Goal: Download file/media

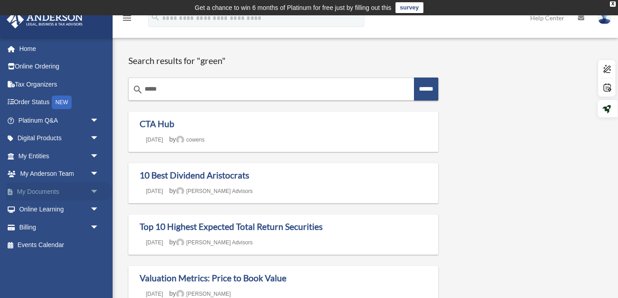
click at [54, 196] on link "My Documents arrow_drop_down" at bounding box center [59, 192] width 106 height 18
click at [81, 188] on link "My Documents arrow_drop_down" at bounding box center [59, 192] width 106 height 18
click at [79, 186] on link "My Documents arrow_drop_down" at bounding box center [59, 192] width 106 height 18
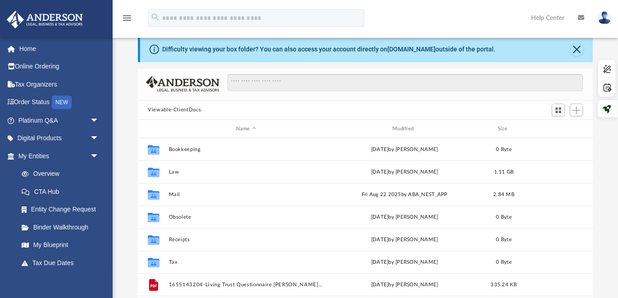
scroll to position [39, 0]
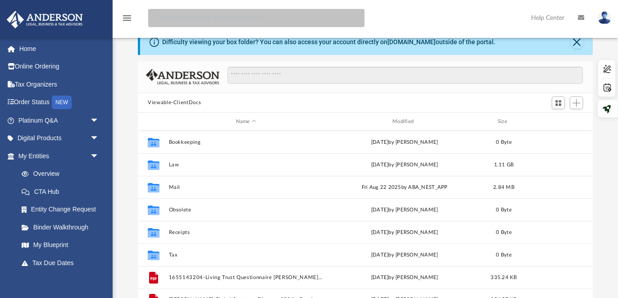
click at [198, 16] on input "search" at bounding box center [256, 18] width 216 height 18
type input "**********"
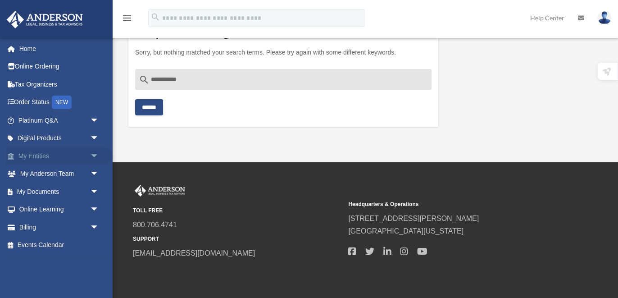
scroll to position [53, 0]
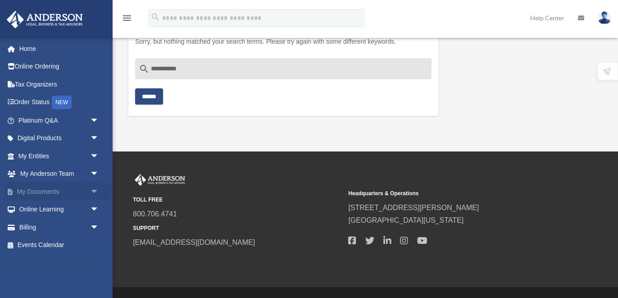
click at [43, 189] on link "My Documents arrow_drop_down" at bounding box center [59, 192] width 106 height 18
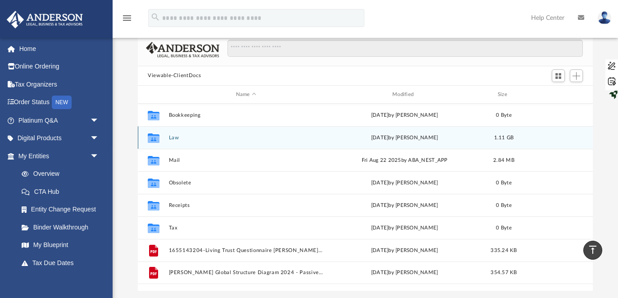
scroll to position [57, 0]
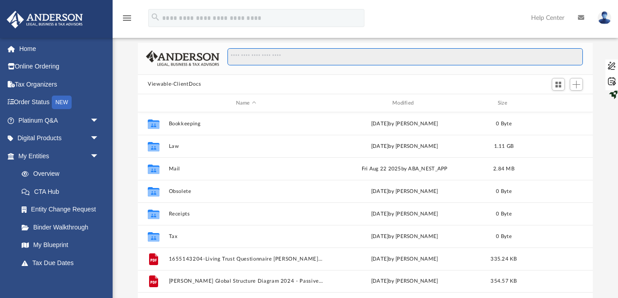
click at [259, 59] on input "Search files and folders" at bounding box center [406, 56] width 356 height 17
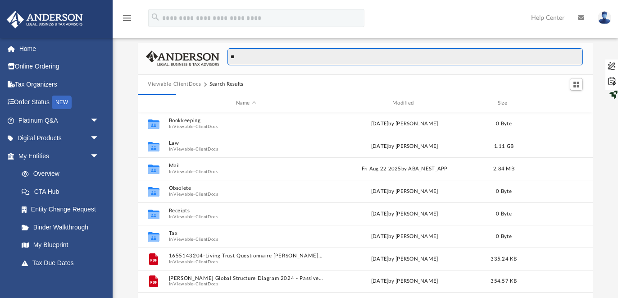
type input "*"
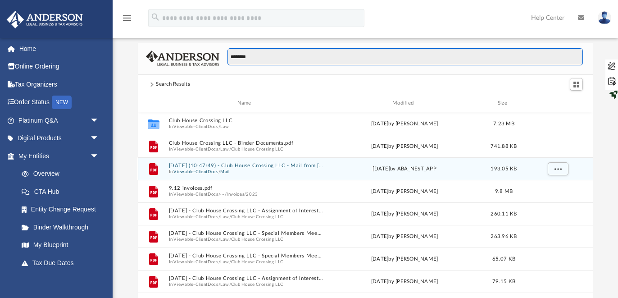
scroll to position [205, 455]
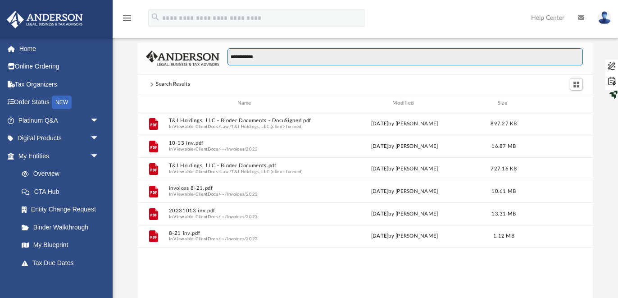
drag, startPoint x: 255, startPoint y: 58, endPoint x: 193, endPoint y: 58, distance: 62.2
click at [193, 58] on div "**********" at bounding box center [365, 59] width 455 height 32
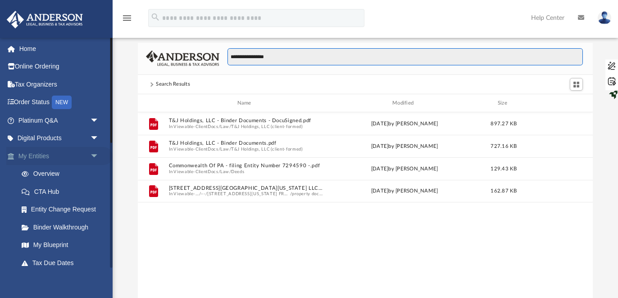
type input "**********"
click at [55, 154] on link "My Entities arrow_drop_down" at bounding box center [59, 156] width 106 height 18
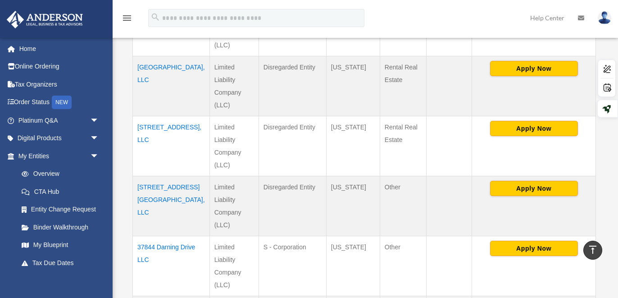
scroll to position [456, 0]
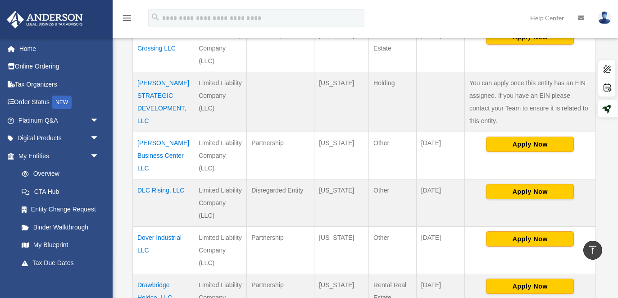
scroll to position [420, 0]
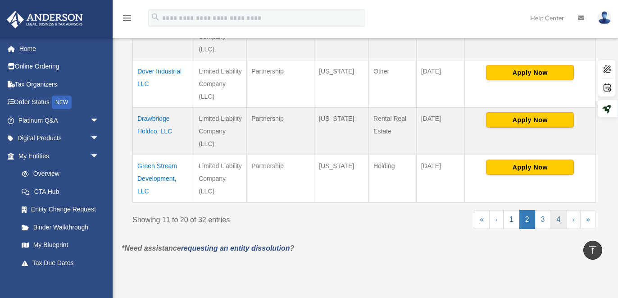
click at [557, 219] on link "4" at bounding box center [559, 219] width 16 height 19
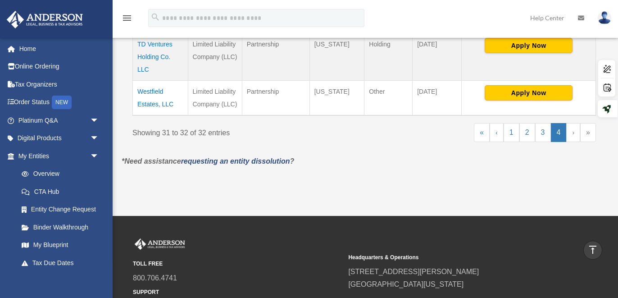
scroll to position [179, 0]
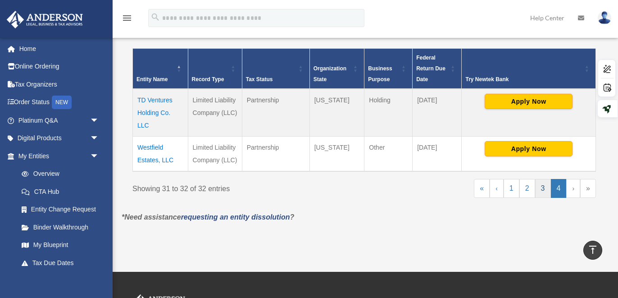
click at [543, 190] on link "3" at bounding box center [544, 188] width 16 height 19
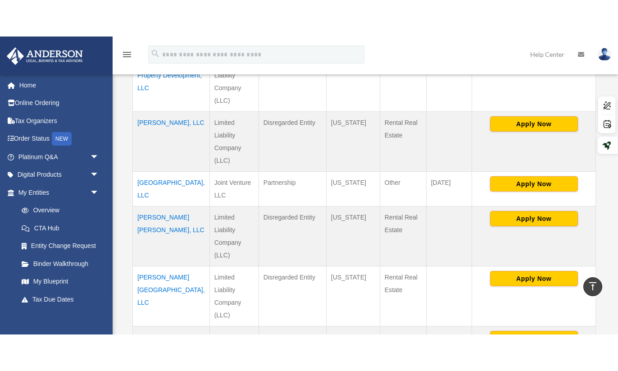
scroll to position [333, 0]
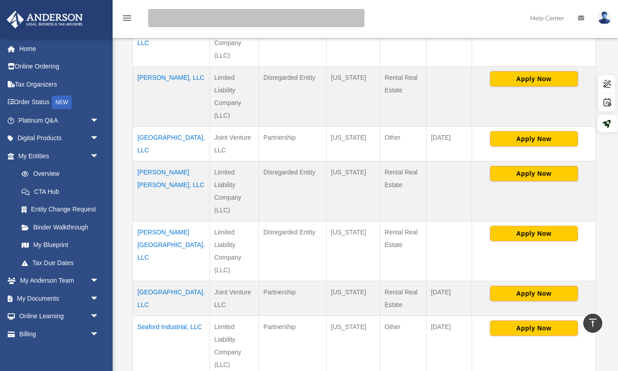
click at [306, 19] on input "search" at bounding box center [256, 18] width 216 height 18
type input "**********"
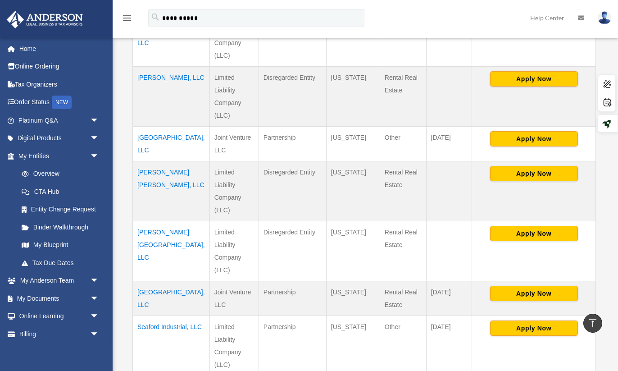
click at [160, 126] on td "North Park Townhome, LLC" at bounding box center [171, 143] width 77 height 35
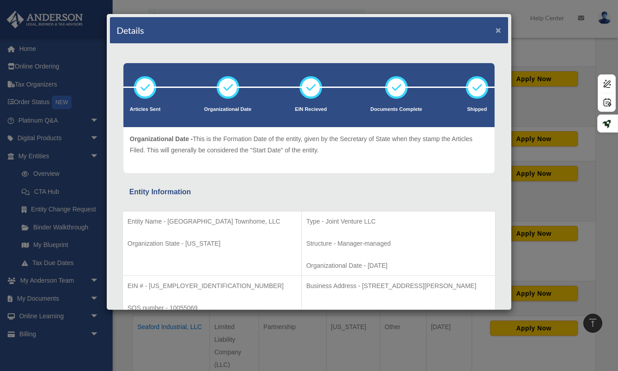
click at [498, 32] on button "×" at bounding box center [499, 29] width 6 height 9
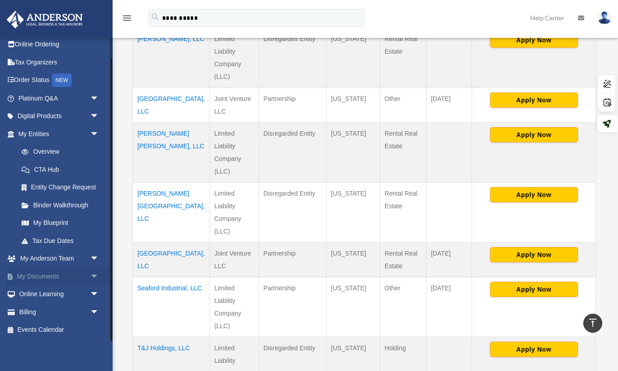
scroll to position [376, 0]
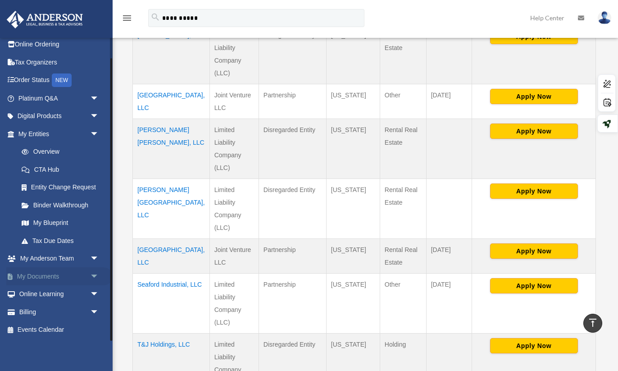
click at [40, 277] on link "My Documents arrow_drop_down" at bounding box center [59, 276] width 106 height 18
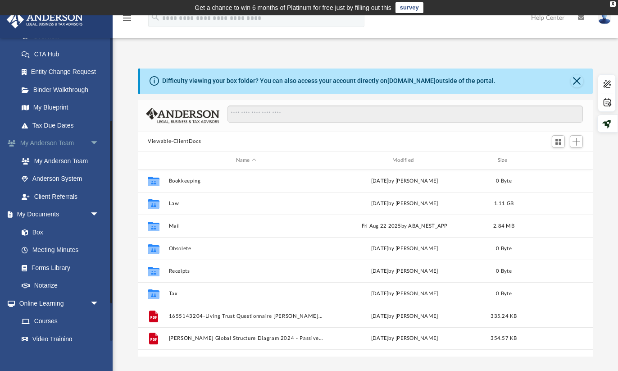
scroll to position [143, 0]
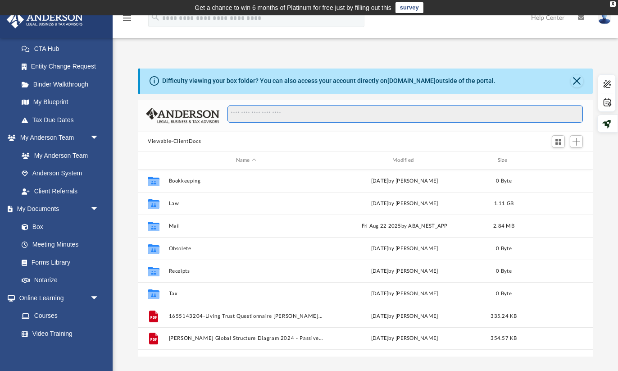
click at [251, 115] on input "Search files and folders" at bounding box center [406, 113] width 356 height 17
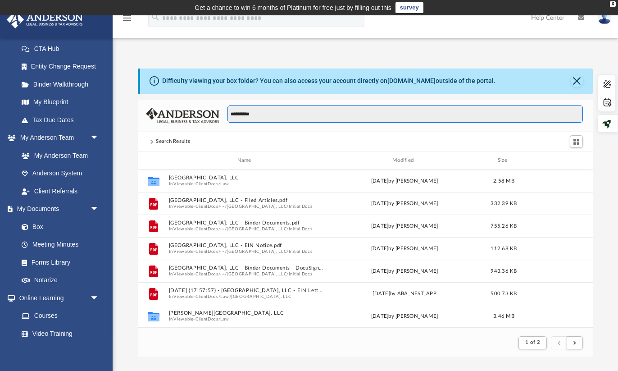
scroll to position [0, 0]
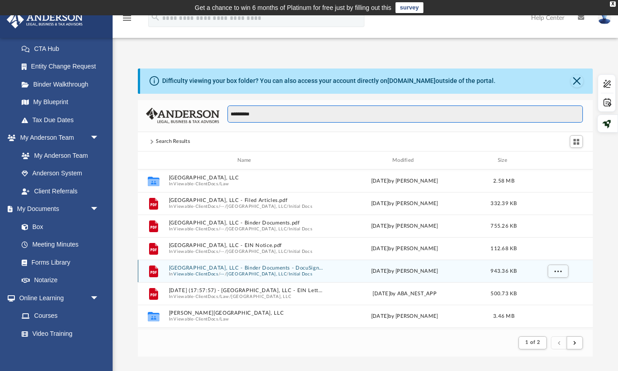
type input "**********"
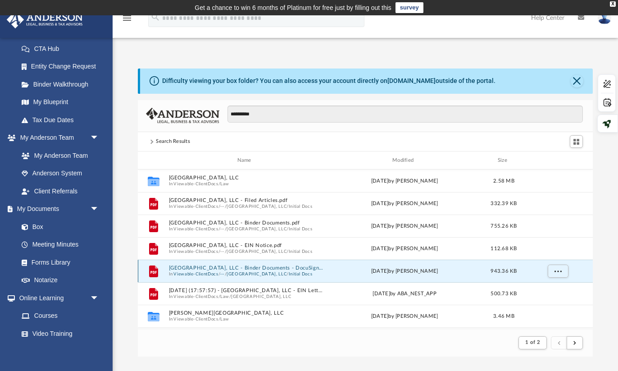
click at [278, 267] on button "North Park Townhome, LLC - Binder Documents - DocuSigned.pdf" at bounding box center [246, 269] width 155 height 6
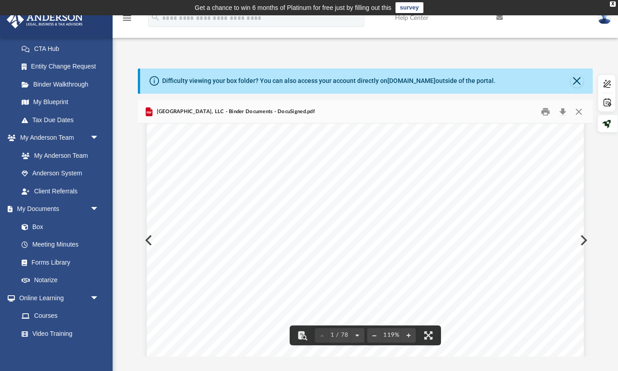
scroll to position [44, 0]
click at [564, 113] on button "Download" at bounding box center [563, 112] width 16 height 14
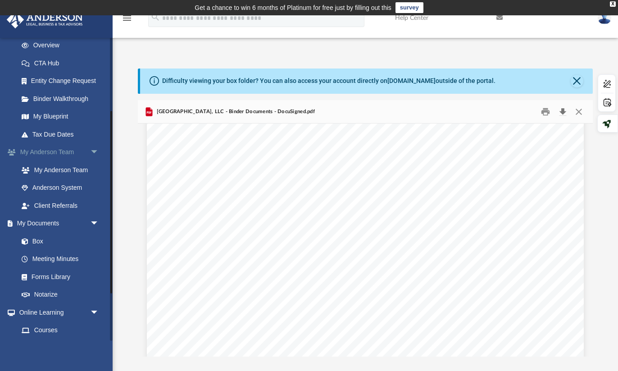
scroll to position [111, 0]
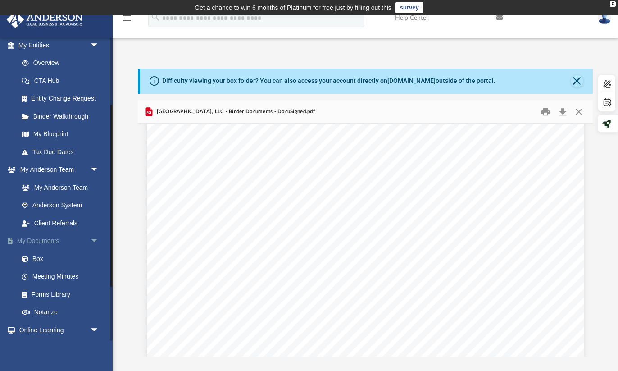
click at [56, 242] on link "My Documents arrow_drop_down" at bounding box center [59, 241] width 106 height 18
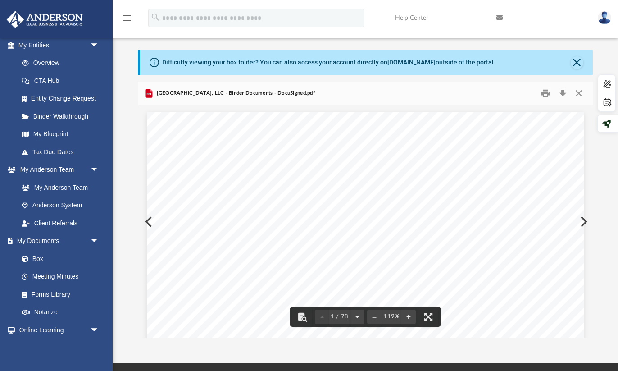
scroll to position [0, 0]
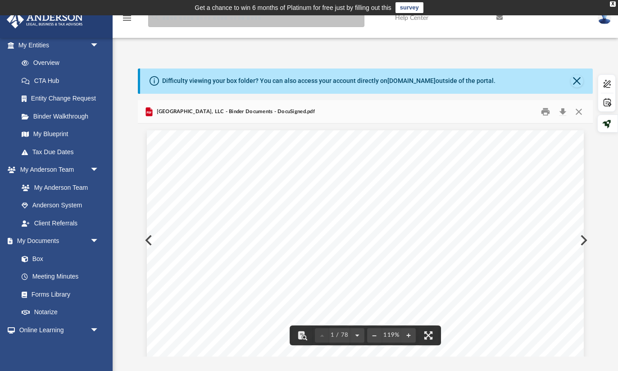
click at [275, 24] on input "search" at bounding box center [256, 18] width 216 height 18
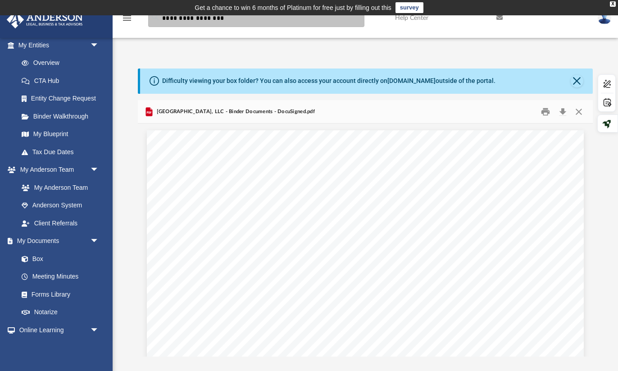
type input "**********"
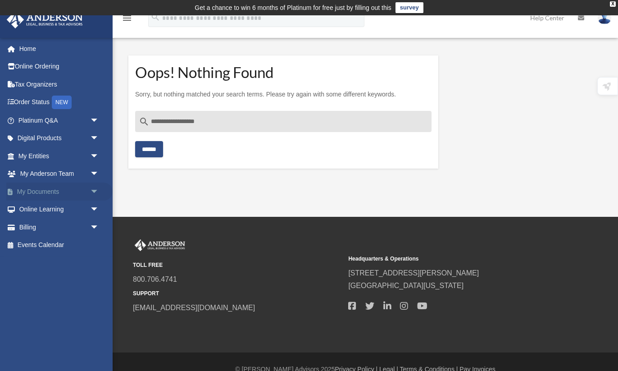
click at [38, 195] on link "My Documents arrow_drop_down" at bounding box center [59, 192] width 106 height 18
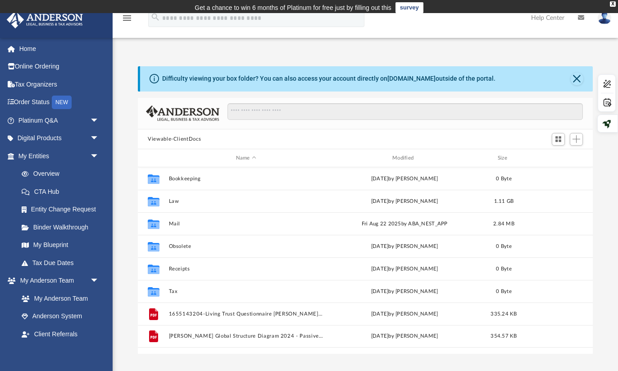
scroll to position [205, 455]
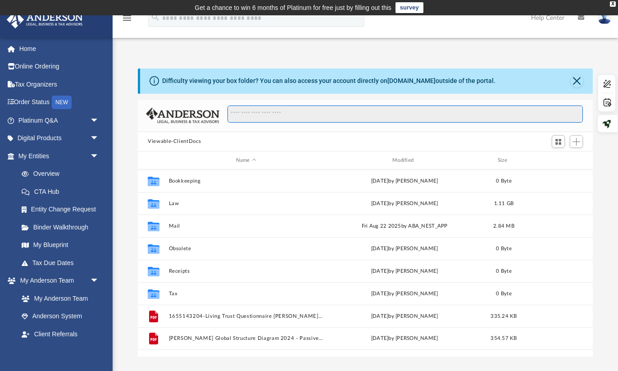
click at [252, 110] on input "Search files and folders" at bounding box center [406, 113] width 356 height 17
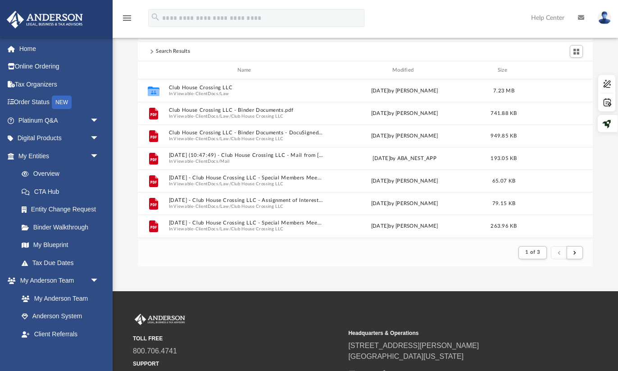
scroll to position [91, 0]
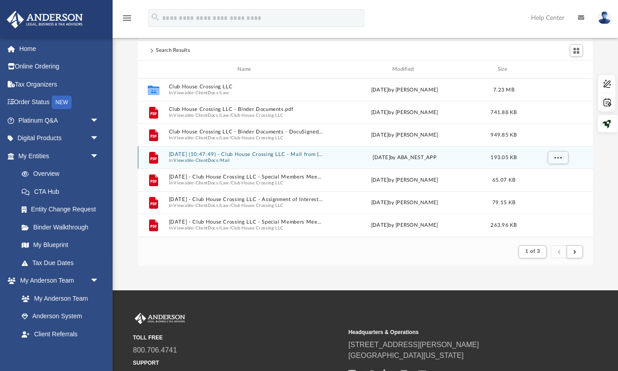
type input "**********"
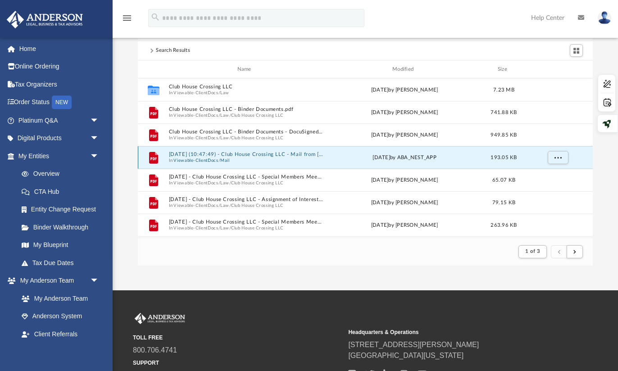
click at [264, 152] on button "[DATE] (10:47:49) - Club House Crossing LLC - Mail from [US_STATE] Division of …" at bounding box center [246, 155] width 155 height 6
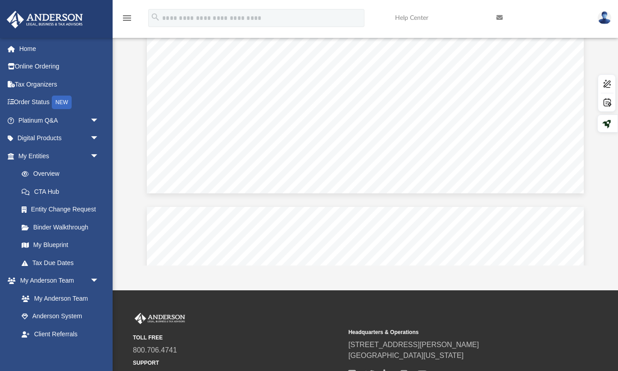
scroll to position [0, 0]
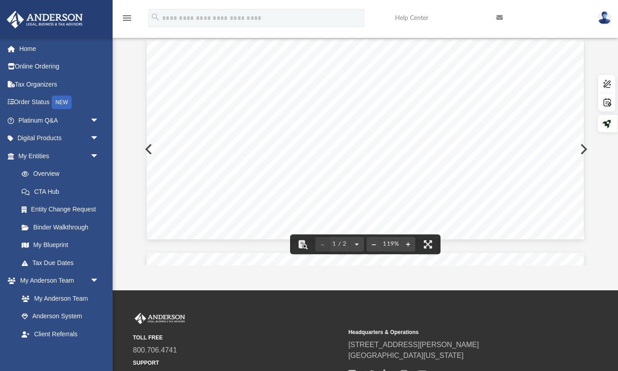
click at [148, 149] on div "Page 1" at bounding box center [365, 139] width 437 height 200
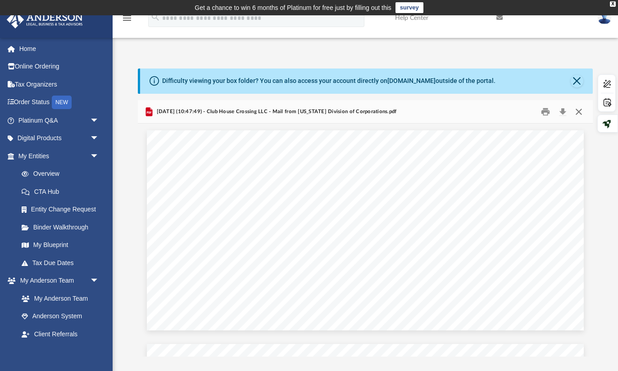
click at [579, 110] on button "Close" at bounding box center [579, 112] width 16 height 14
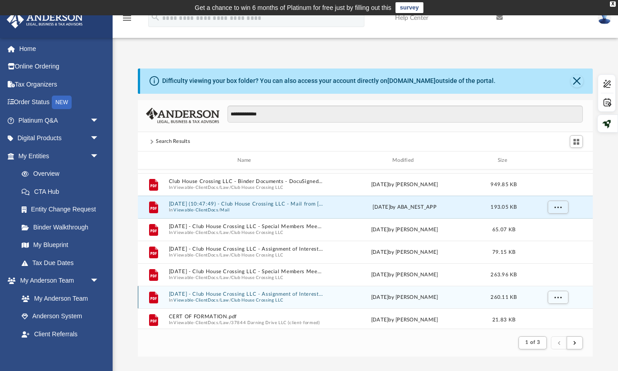
scroll to position [52, 0]
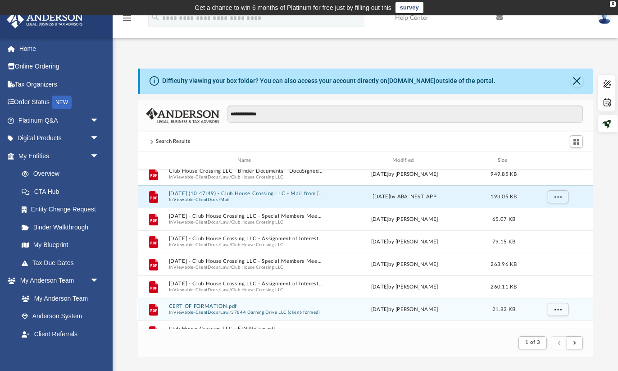
click at [224, 304] on button "CERT OF FORMATION.pdf" at bounding box center [246, 307] width 155 height 6
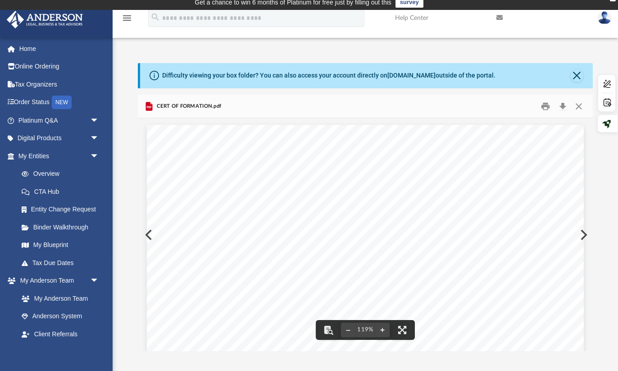
scroll to position [0, 0]
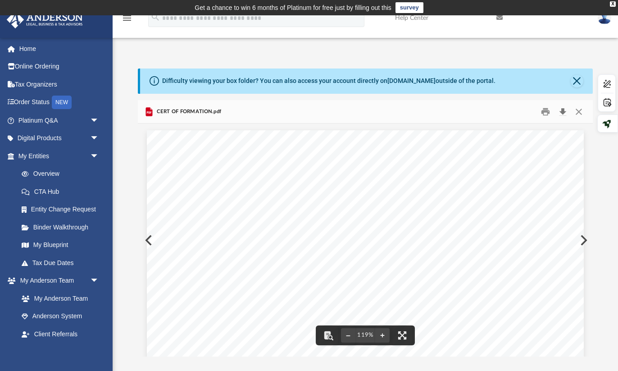
click at [565, 110] on button "Download" at bounding box center [563, 112] width 16 height 14
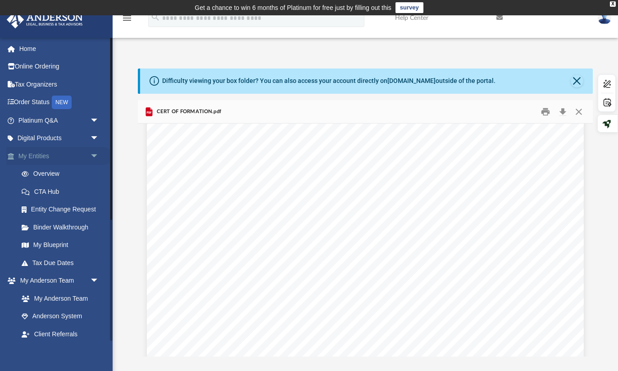
click at [61, 156] on link "My Entities arrow_drop_down" at bounding box center [59, 156] width 106 height 18
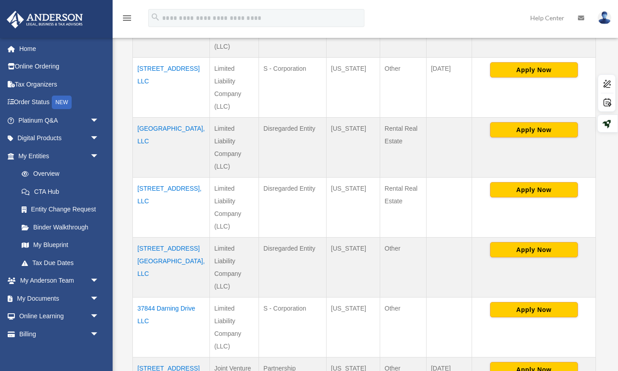
scroll to position [403, 0]
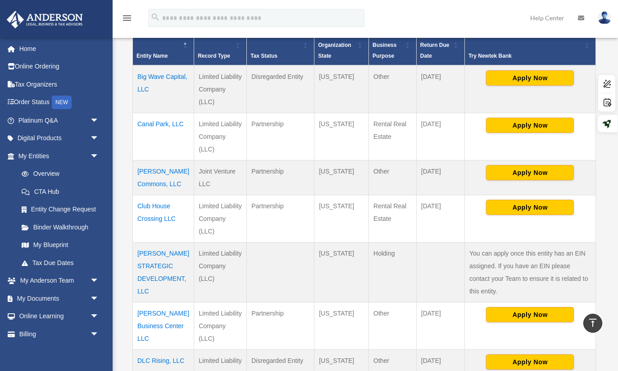
scroll to position [215, 0]
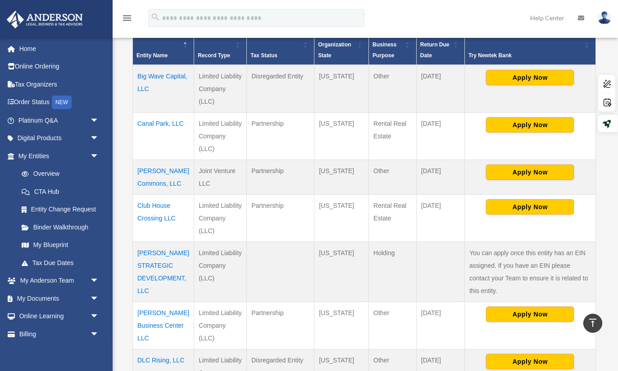
click at [157, 207] on td "Club House Crossing LLC" at bounding box center [163, 217] width 61 height 47
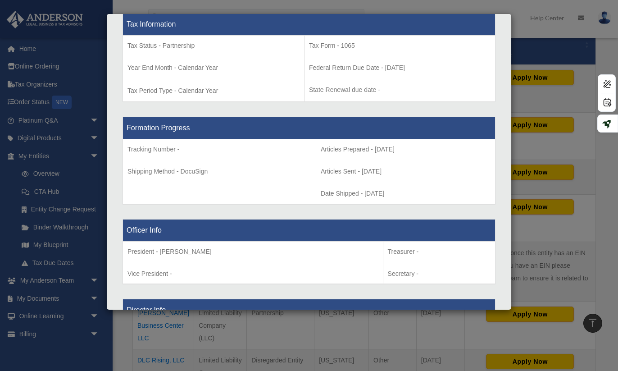
scroll to position [380, 0]
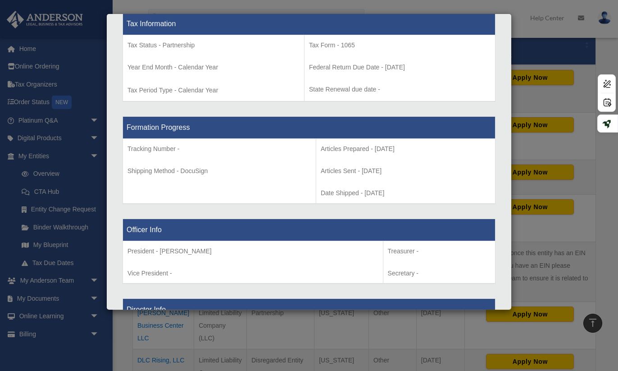
click at [500, 11] on div "Details × Articles Sent Organizational Date" at bounding box center [309, 185] width 618 height 371
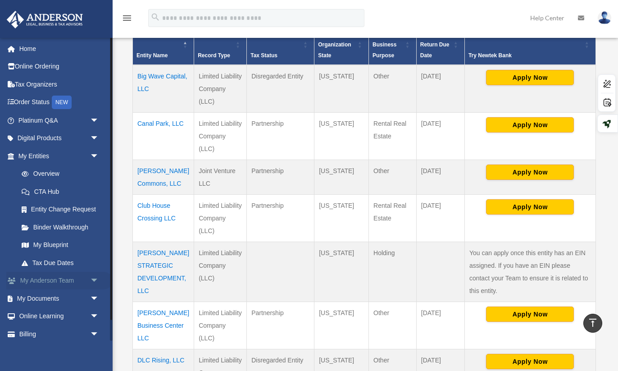
scroll to position [22, 0]
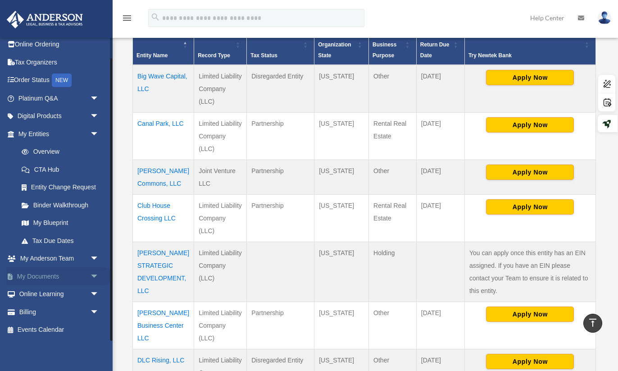
click at [61, 274] on link "My Documents arrow_drop_down" at bounding box center [59, 276] width 106 height 18
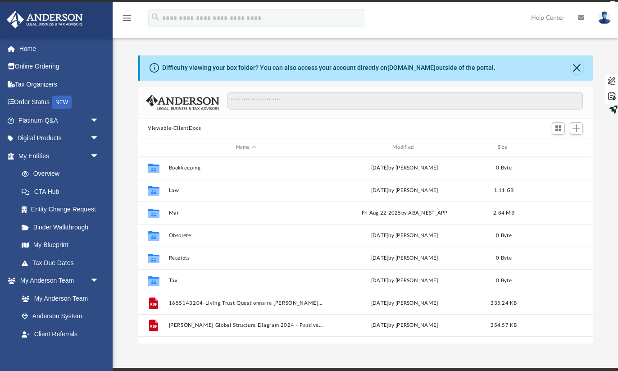
scroll to position [205, 455]
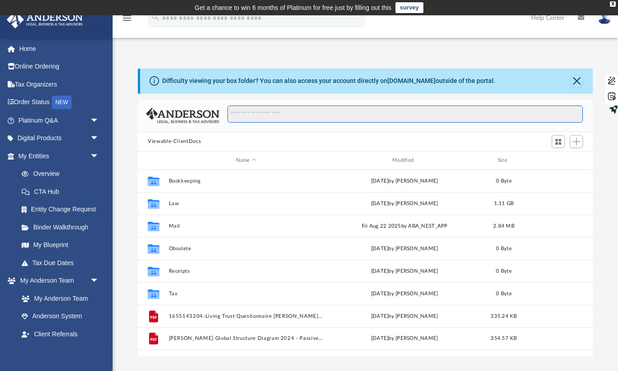
click at [263, 108] on input "Search files and folders" at bounding box center [406, 113] width 356 height 17
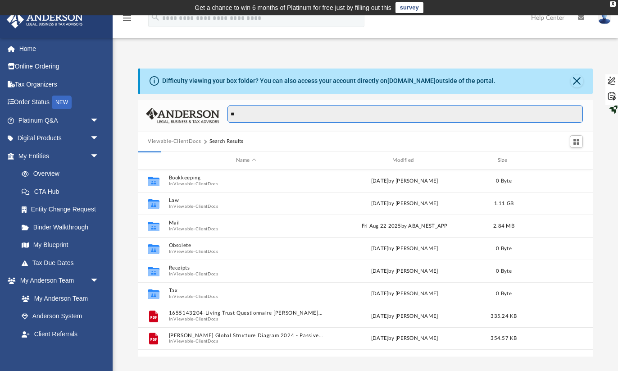
type input "*"
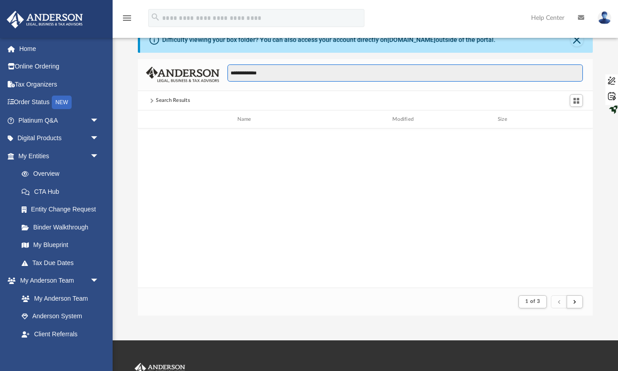
scroll to position [0, 0]
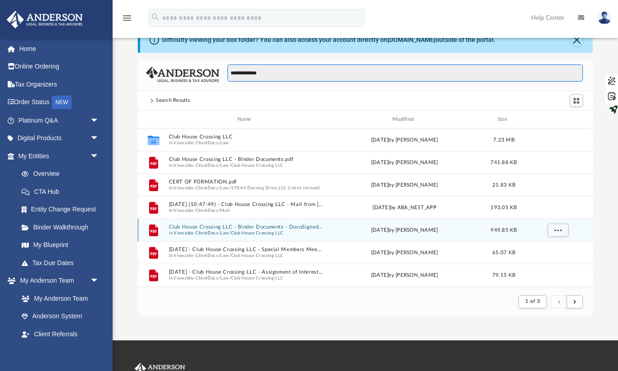
type input "**********"
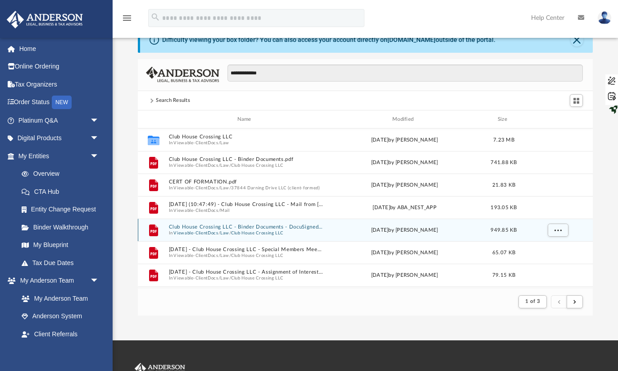
click at [262, 224] on button "Club House Crossing LLC - Binder Documents - DocuSigned.pdf" at bounding box center [246, 227] width 155 height 6
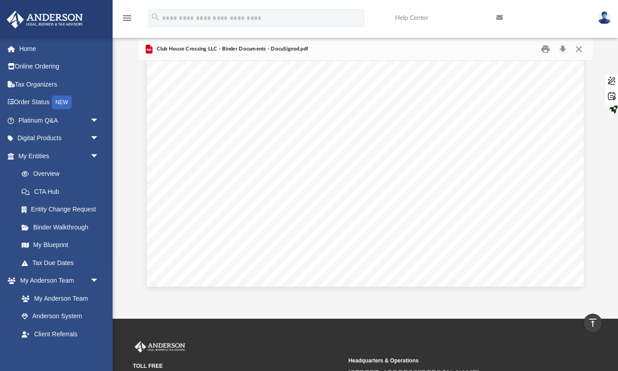
scroll to position [0, 0]
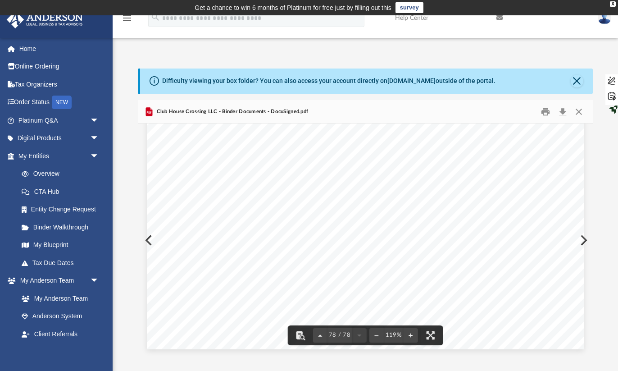
click at [148, 238] on div "State/Tax Filings SS - 4 Form and EIN Letter This section holds a copy of IRS F…" at bounding box center [365, 67] width 437 height 566
click at [581, 108] on button "Close" at bounding box center [579, 112] width 16 height 14
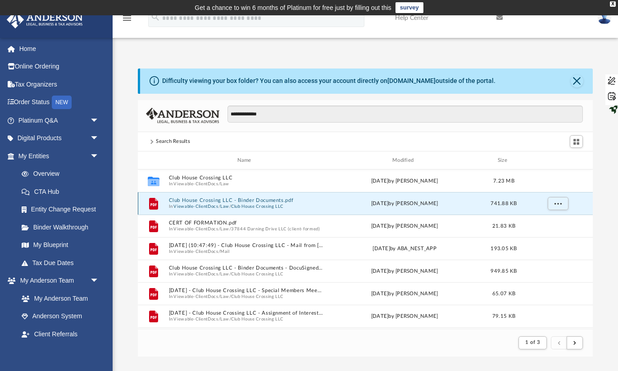
click at [261, 202] on button "Club House Crossing LLC - Binder Documents.pdf" at bounding box center [246, 201] width 155 height 6
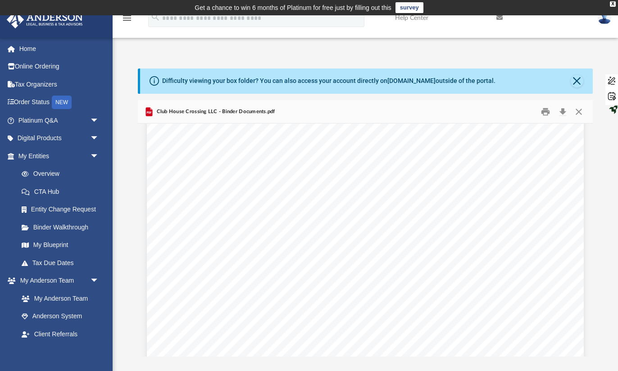
scroll to position [641, 0]
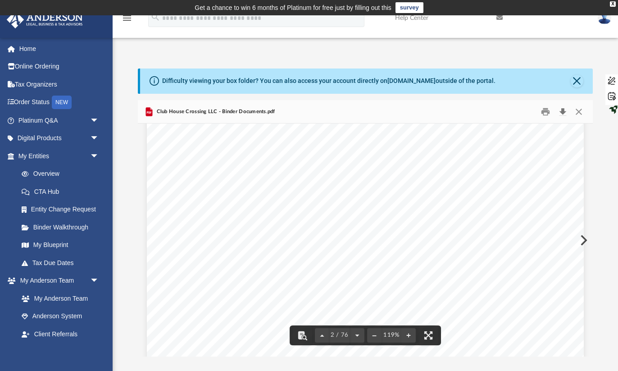
click at [561, 114] on button "Download" at bounding box center [563, 112] width 16 height 14
click at [565, 111] on button "Download" at bounding box center [563, 112] width 16 height 14
click at [512, 234] on span "[STREET_ADDRESS][PERSON_NAME][US_STATE]" at bounding box center [419, 231] width 185 height 9
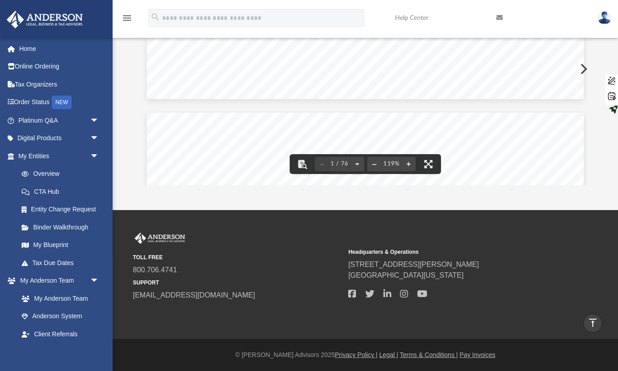
scroll to position [426, 0]
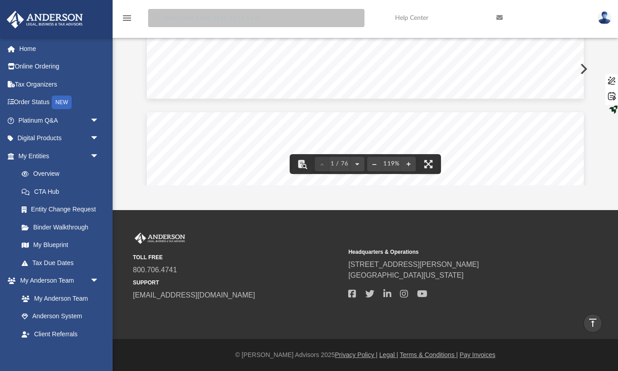
click at [202, 19] on input "search" at bounding box center [256, 18] width 216 height 18
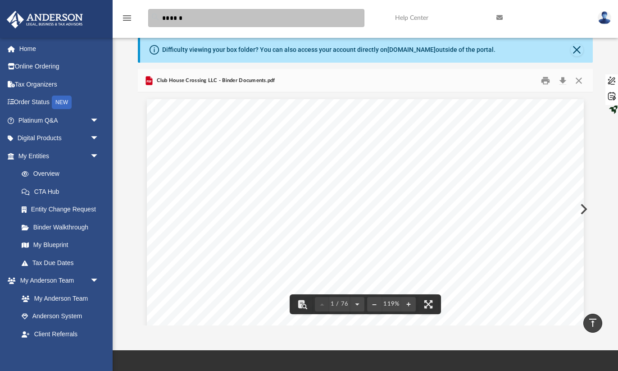
scroll to position [0, 0]
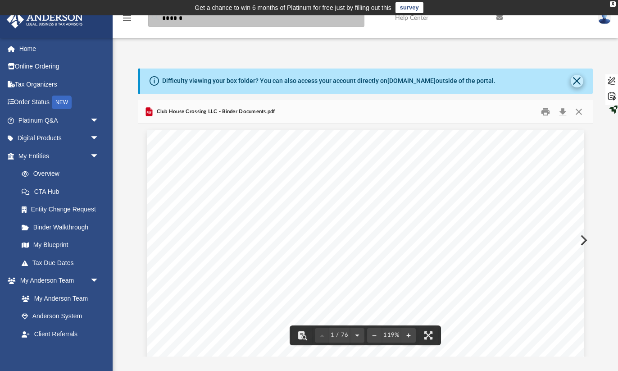
type input "******"
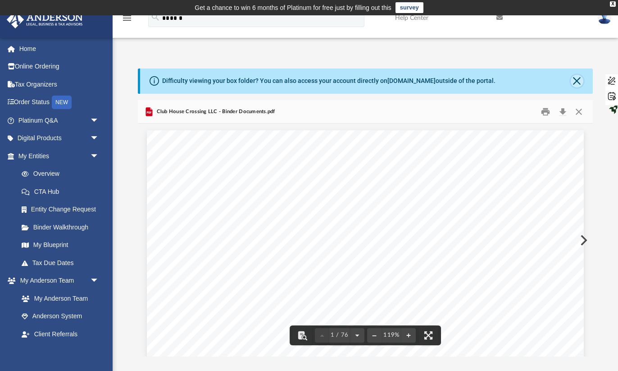
click at [574, 80] on button "Close" at bounding box center [577, 81] width 13 height 13
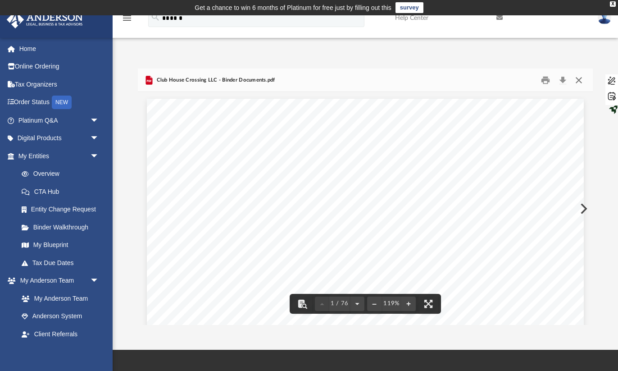
click at [581, 79] on button "Close" at bounding box center [579, 80] width 16 height 14
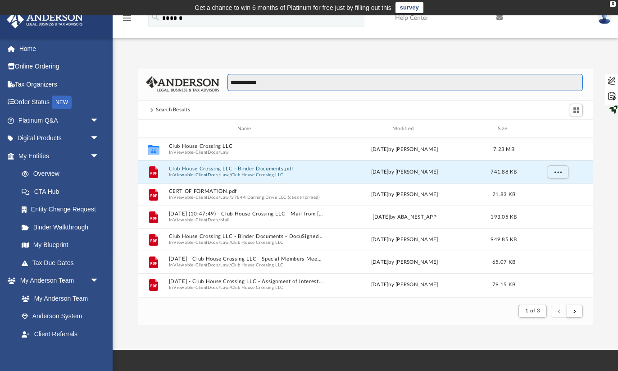
click at [322, 85] on input "**********" at bounding box center [406, 82] width 356 height 17
type input "*"
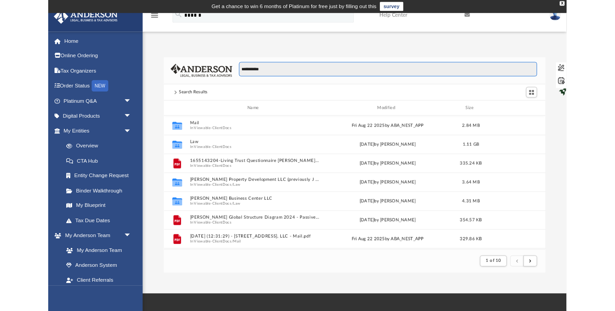
scroll to position [0, 0]
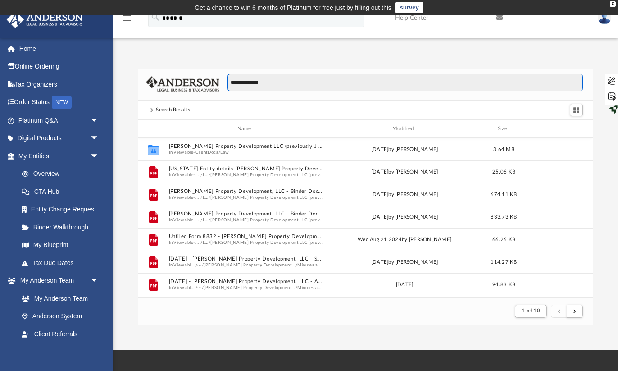
type input "**********"
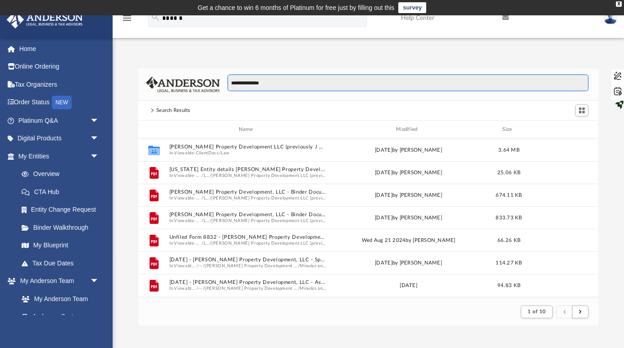
scroll to position [177, 460]
